Goal: Complete application form

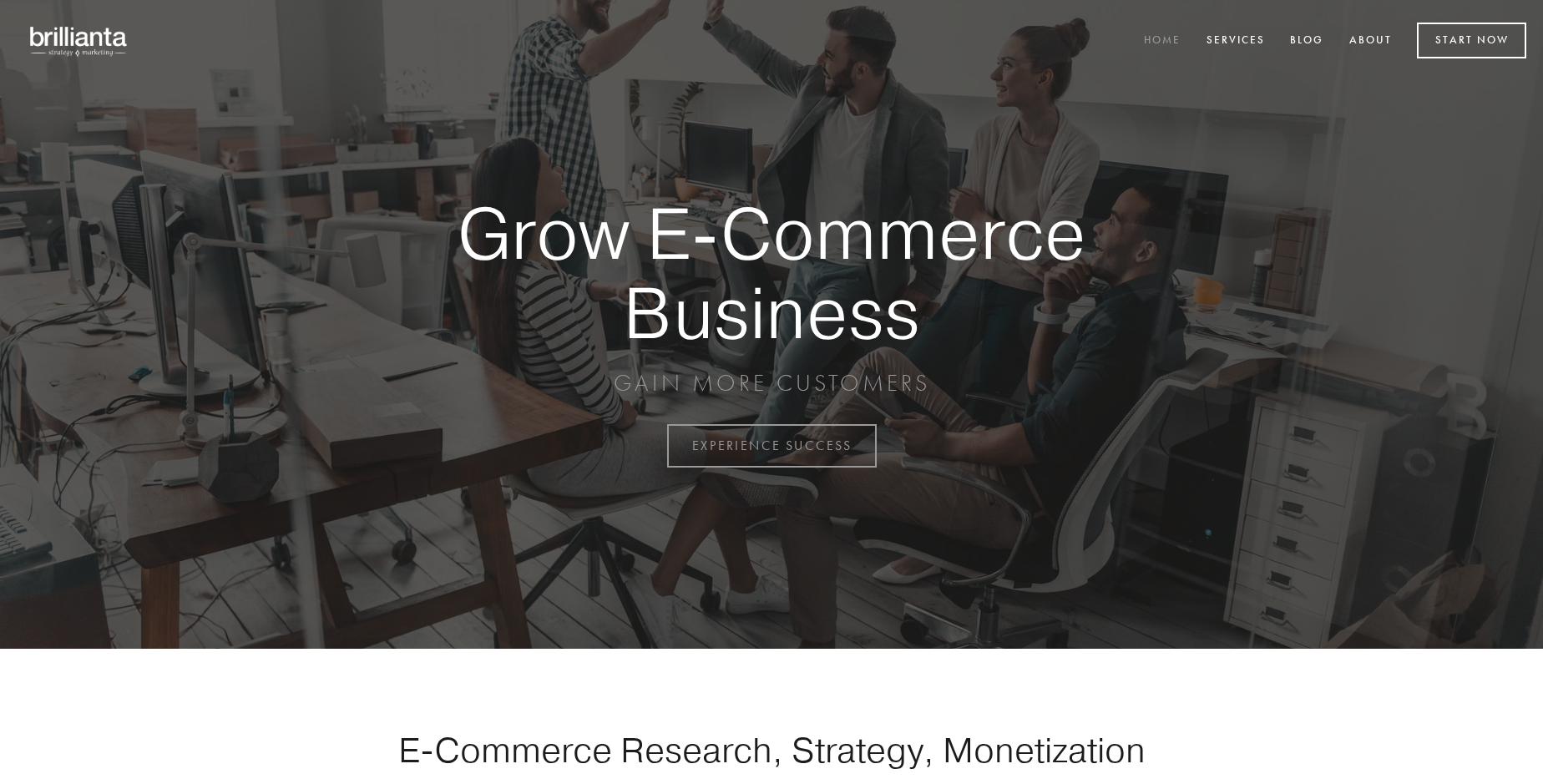
scroll to position [4377, 0]
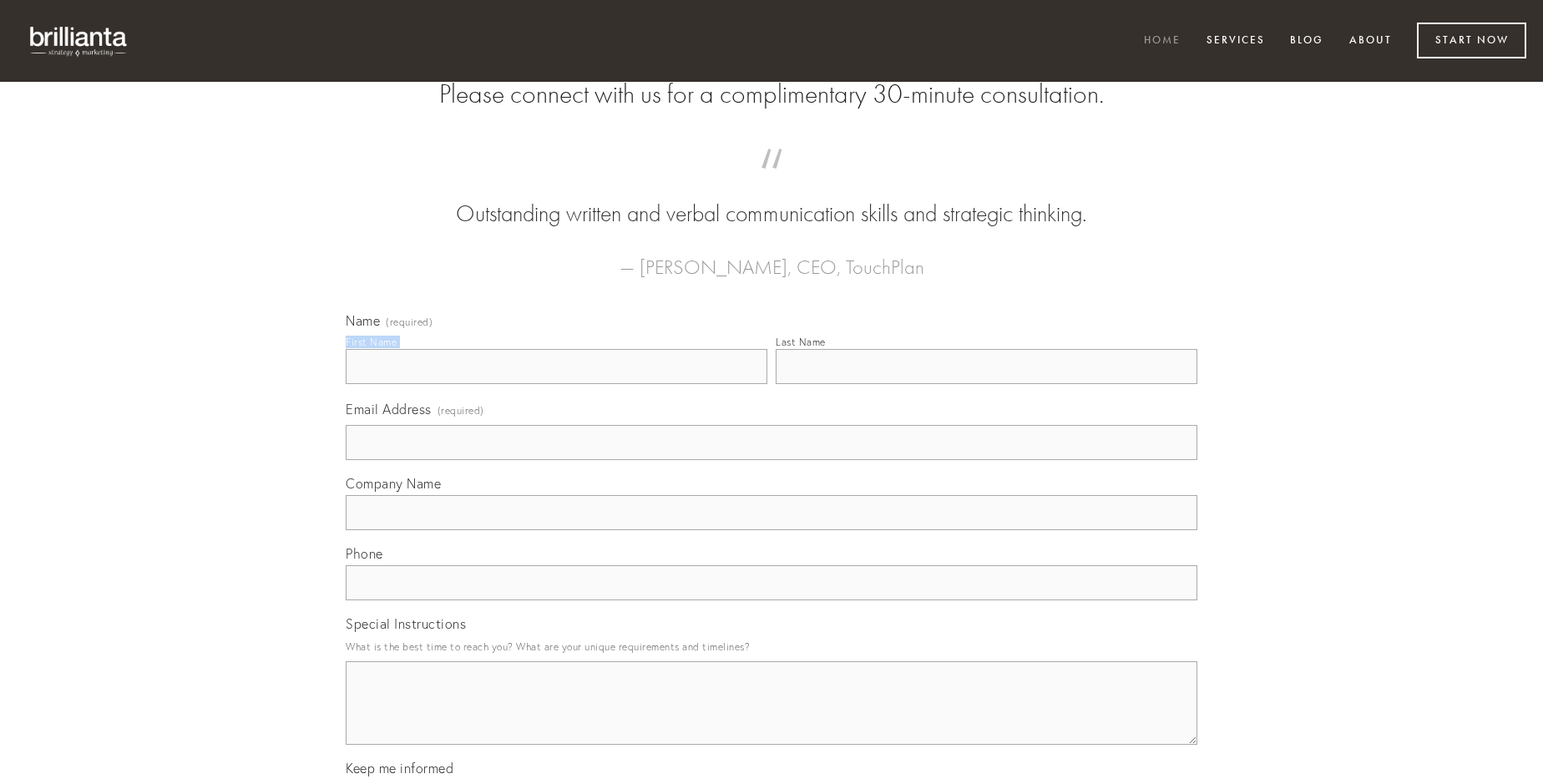
type input "[PERSON_NAME]"
click at [986, 384] on input "Last Name" at bounding box center [986, 366] width 422 height 35
type input "[PERSON_NAME]"
click at [772, 460] on input "Email Address (required)" at bounding box center [772, 442] width 852 height 35
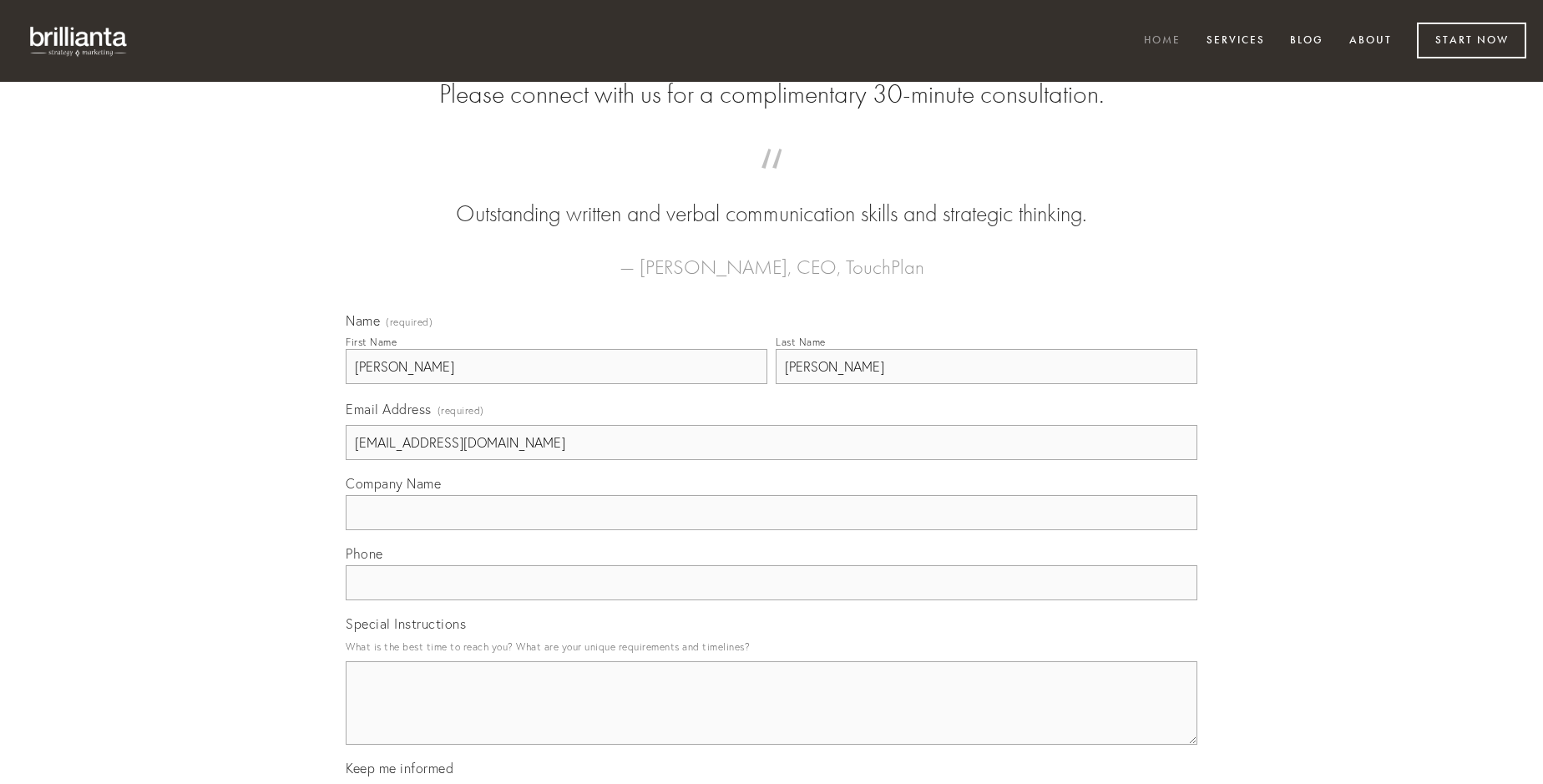
type input "[EMAIL_ADDRESS][DOMAIN_NAME]"
click at [772, 530] on input "Company Name" at bounding box center [772, 513] width 852 height 35
type input "cruentus"
click at [772, 601] on input "text" at bounding box center [772, 582] width 852 height 35
click at [772, 718] on textarea "Special Instructions" at bounding box center [772, 703] width 852 height 83
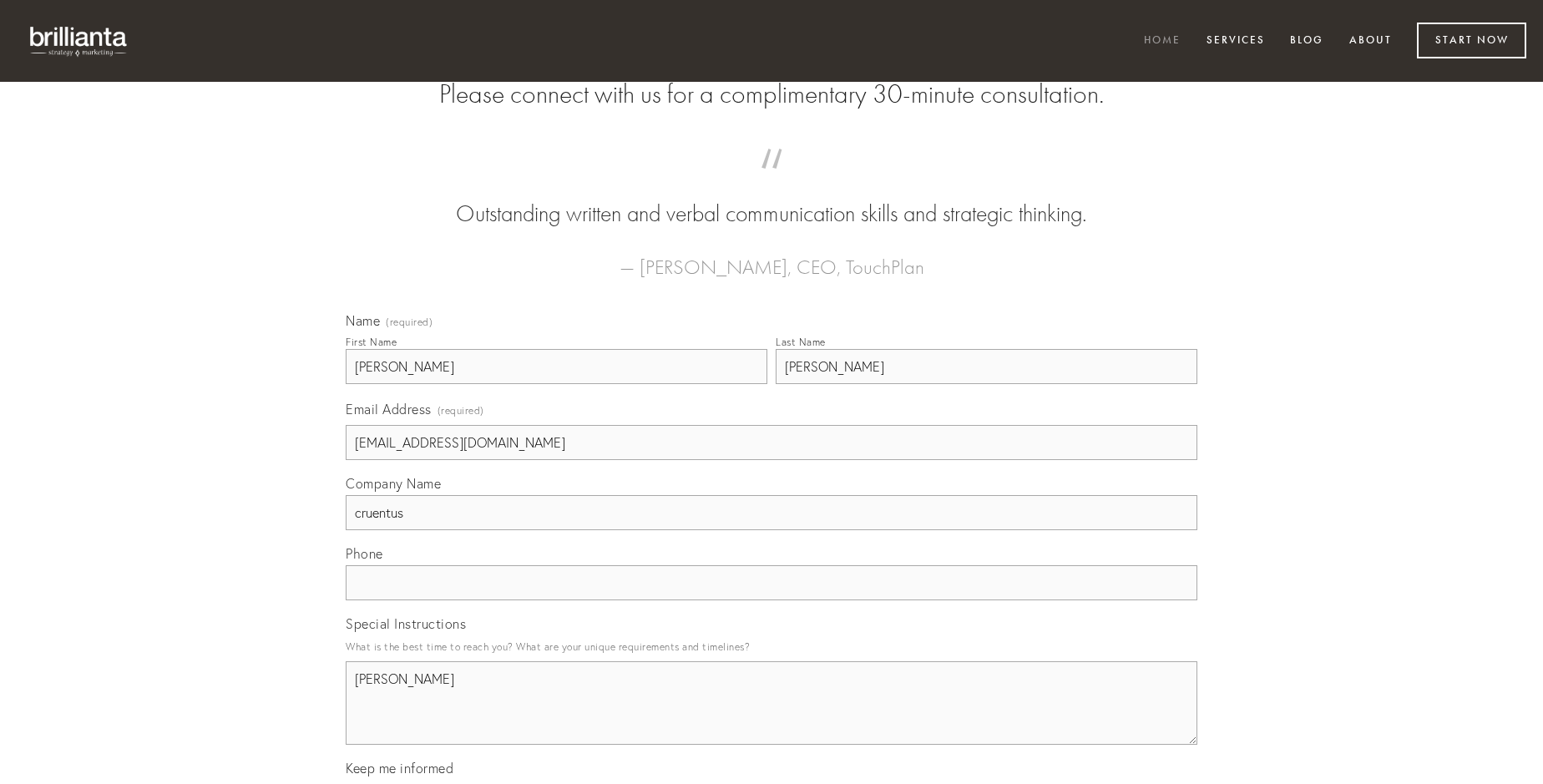
type textarea "[PERSON_NAME]"
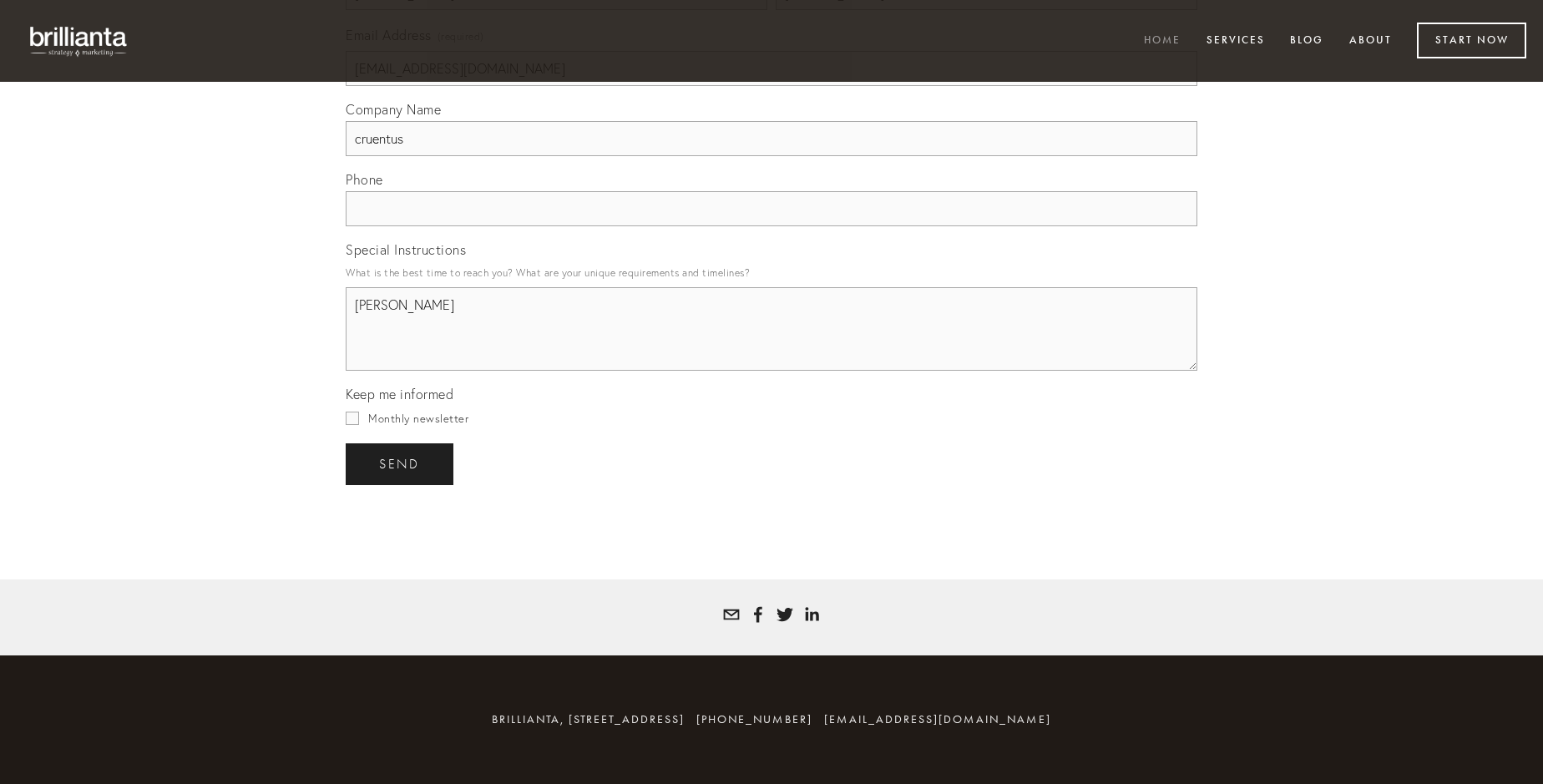
click at [401, 463] on span "send" at bounding box center [400, 464] width 41 height 15
